Goal: Information Seeking & Learning: Check status

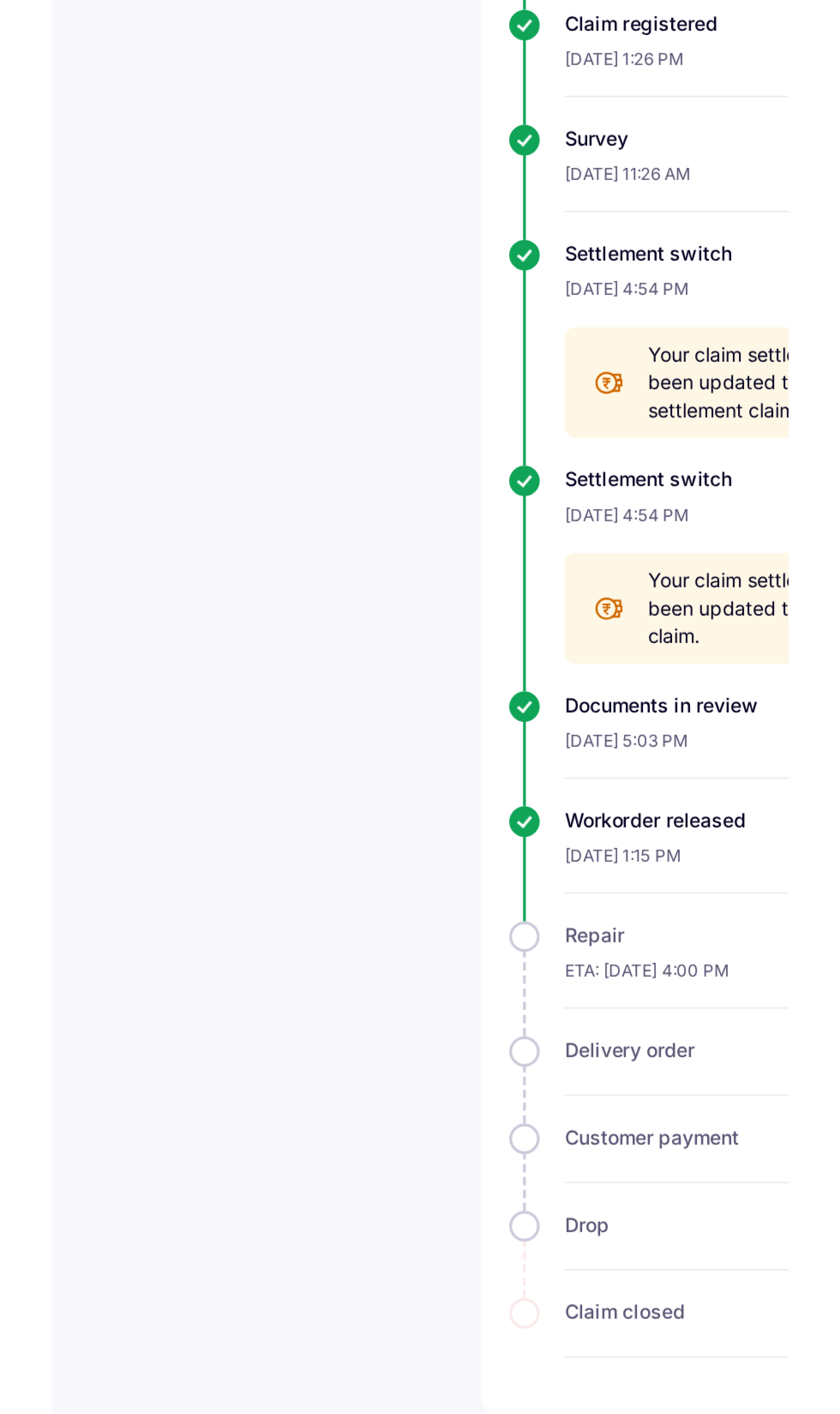
scroll to position [162, 0]
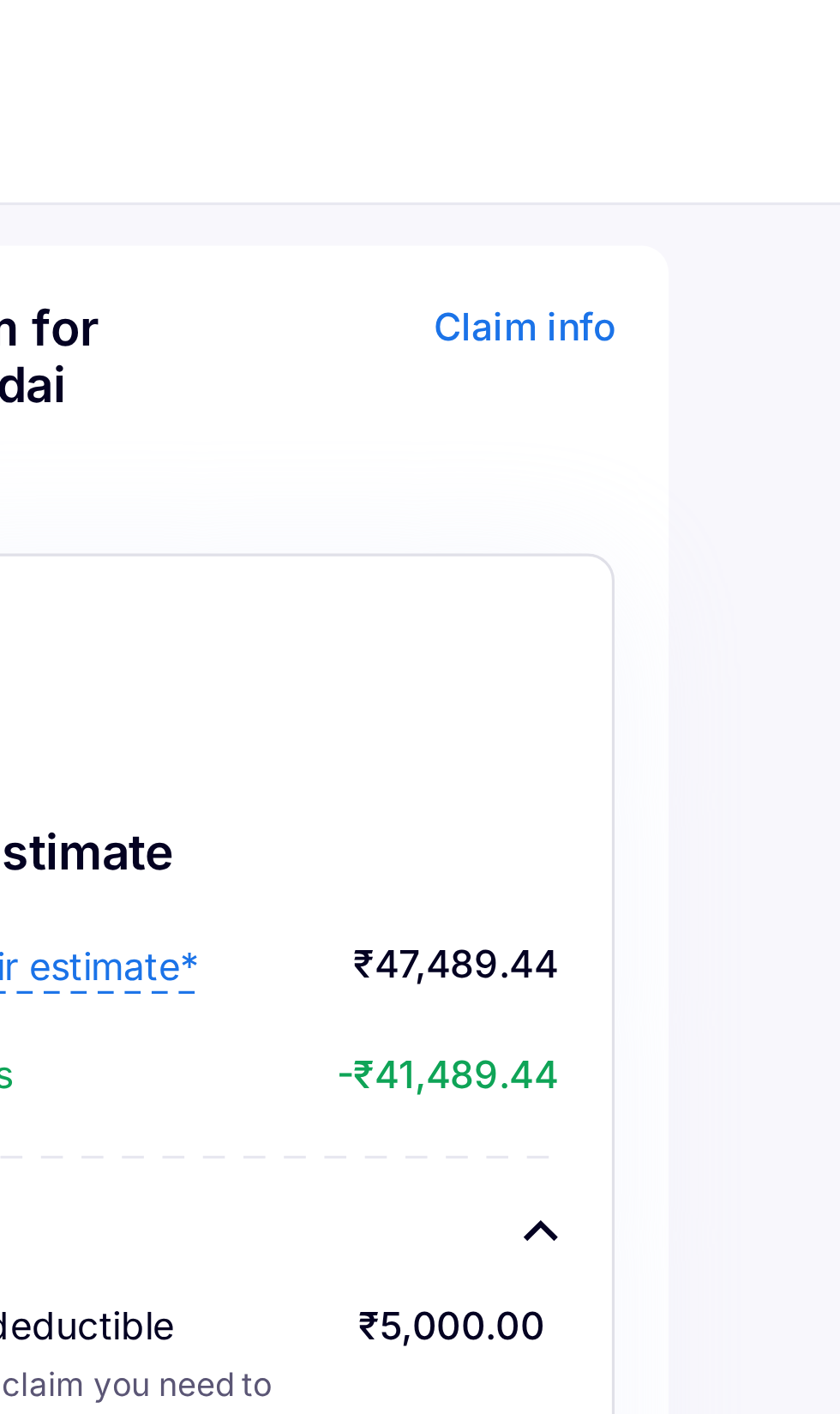
click at [534, 103] on div "Claim info" at bounding box center [490, 129] width 132 height 67
